Goal: Find specific page/section: Find specific page/section

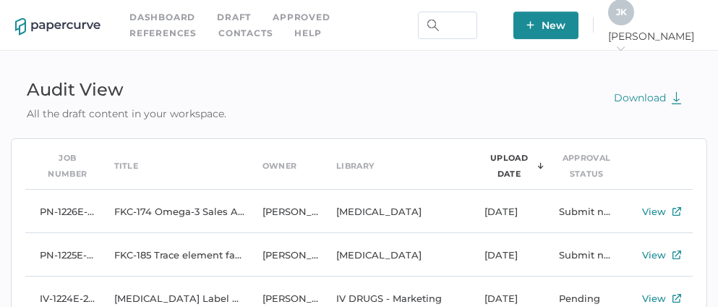
click at [218, 33] on link "Contacts" at bounding box center [245, 33] width 54 height 16
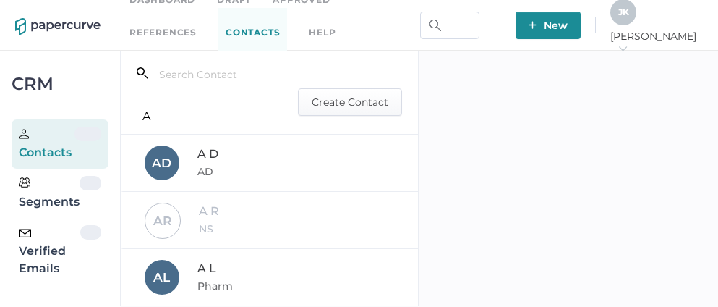
click at [43, 256] on div "Verified Emails" at bounding box center [49, 251] width 61 height 52
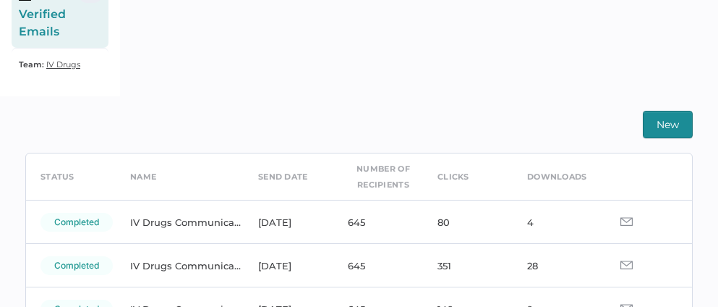
scroll to position [63, 0]
